Goal: Task Accomplishment & Management: Manage account settings

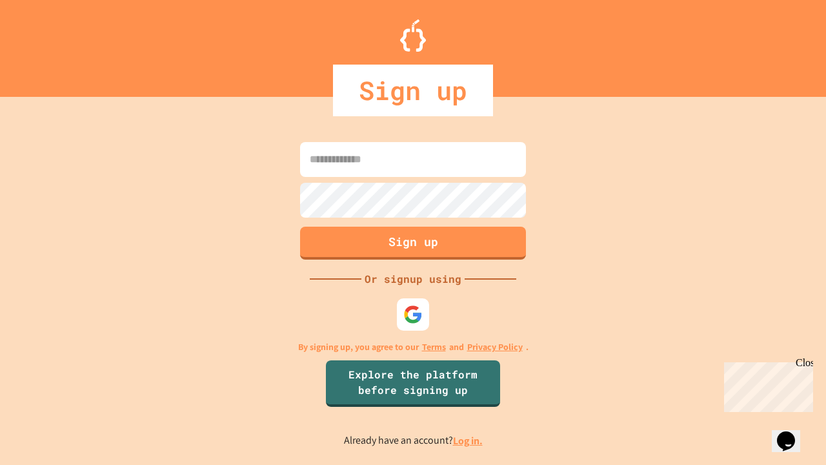
click at [469, 440] on link "Log in." at bounding box center [468, 441] width 30 height 14
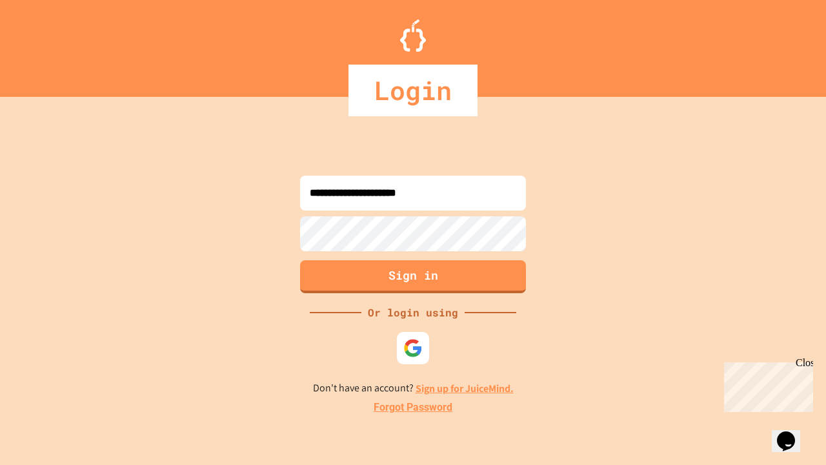
type input "**********"
